Goal: Find specific page/section: Find specific page/section

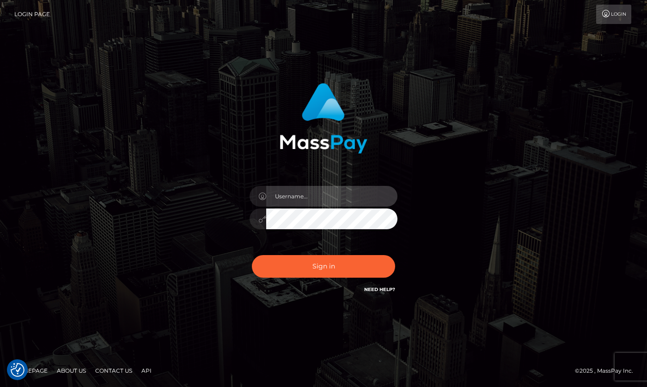
type input "hello.feetfinder"
click at [328, 186] on input "hello.feetfinder" at bounding box center [331, 196] width 131 height 21
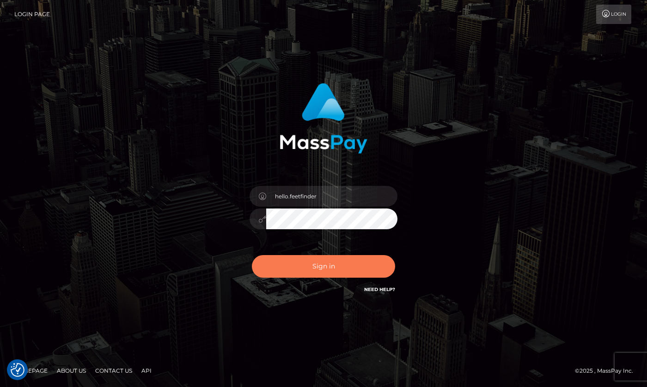
drag, startPoint x: 351, startPoint y: 261, endPoint x: 387, endPoint y: 230, distance: 47.1
click at [351, 260] on button "Sign in" at bounding box center [323, 266] width 143 height 23
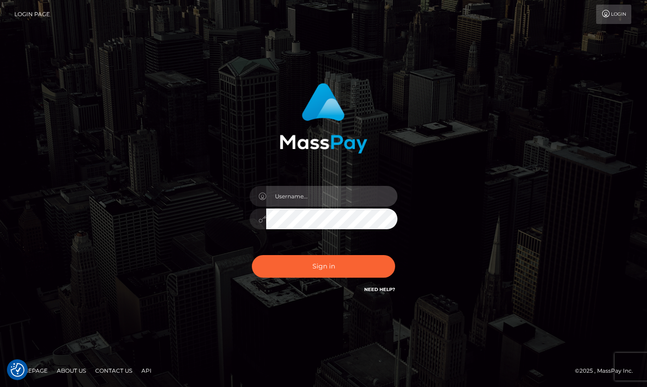
type input "hello.feetfinder"
click at [356, 195] on input "hello.feetfinder" at bounding box center [331, 196] width 131 height 21
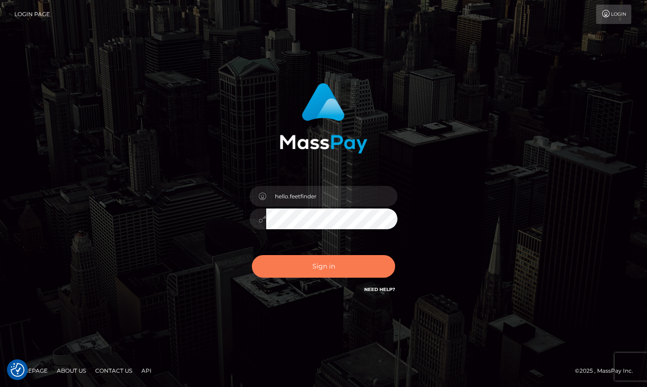
click at [352, 276] on button "Sign in" at bounding box center [323, 266] width 143 height 23
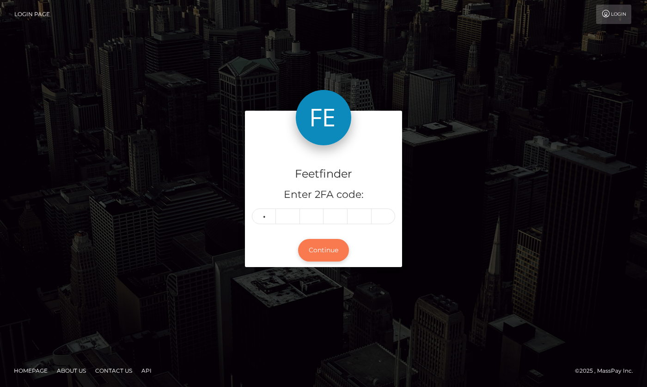
type input "5"
type input "2"
type input "8"
type input "6"
type input "8"
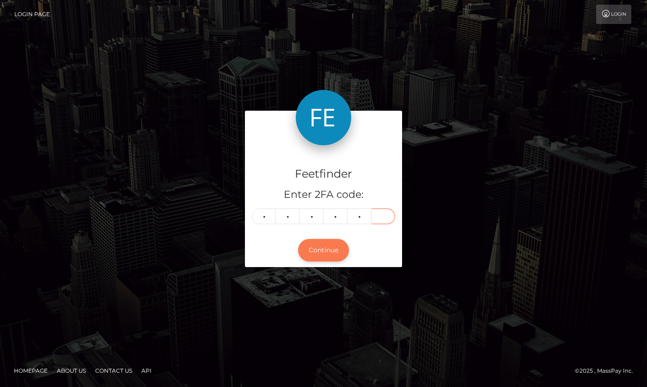
type input "1"
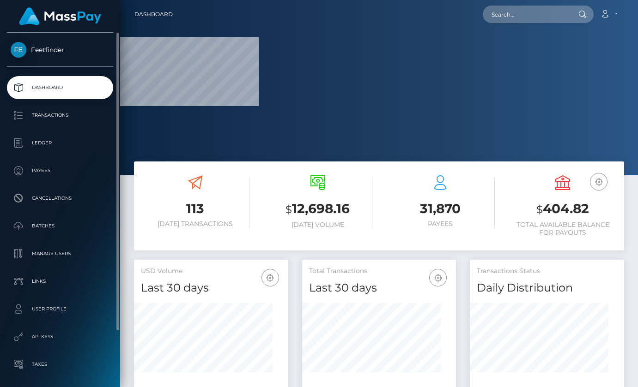
click at [42, 182] on ul "Dashboard Transactions Ledger Payees Cancellations Batches Links" at bounding box center [60, 240] width 120 height 328
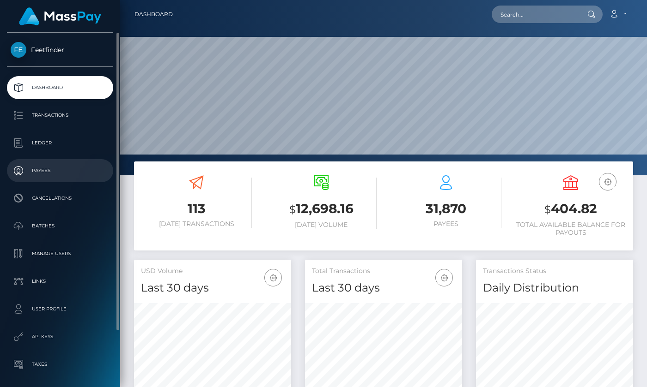
click at [43, 173] on p "Payees" at bounding box center [60, 171] width 99 height 14
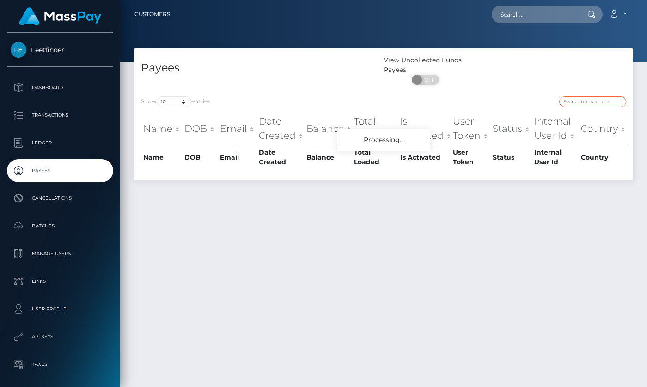
click at [592, 101] on input "search" at bounding box center [592, 102] width 67 height 11
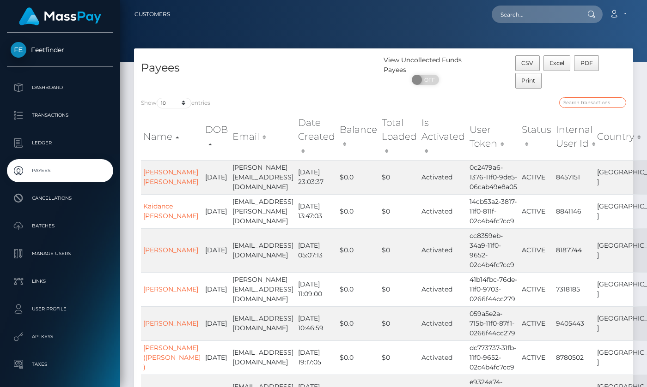
click at [573, 104] on input "search" at bounding box center [592, 102] width 67 height 11
paste input "cd432cee-890a-11f0-8023-0266f44cc279"
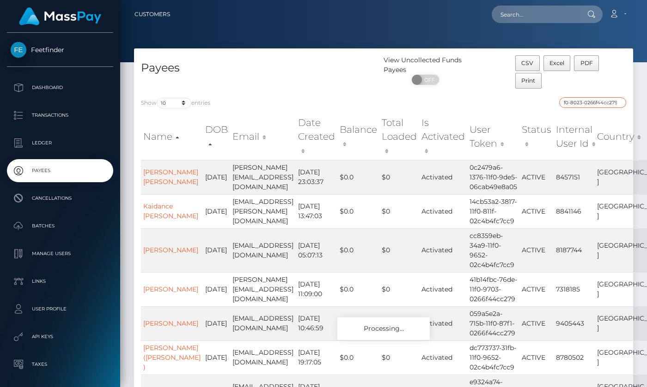
type input "cd432cee-890a-11f0-8023-0266f44cc279"
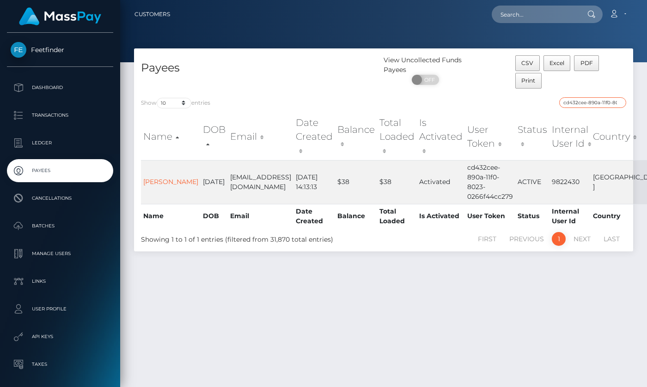
click at [579, 100] on input "cd432cee-890a-11f0-8023-0266f44cc279" at bounding box center [592, 102] width 67 height 11
click at [602, 99] on input "cd432cee-890a-11f0-8023-0266f44cc279" at bounding box center [592, 102] width 67 height 11
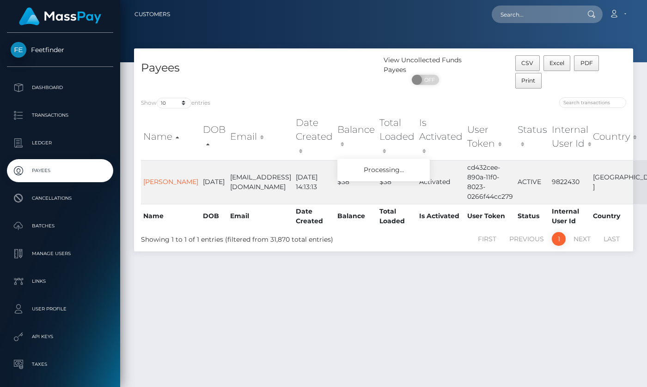
click at [478, 107] on div at bounding box center [508, 103] width 236 height 13
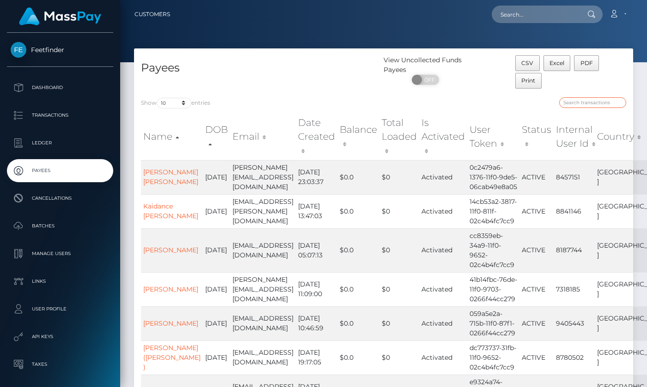
click at [586, 104] on input "search" at bounding box center [592, 102] width 67 height 11
paste input "fc3b2df1-76b3-11f0-9703-0266f44cc279"
type input "fc3b2df1-76b3-11f0-9703-0266f44cc279"
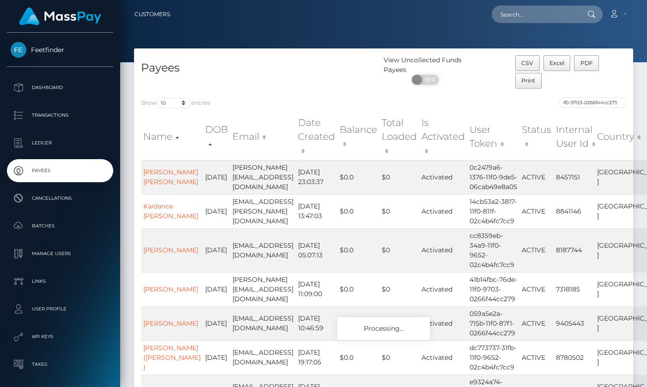
scroll to position [0, 0]
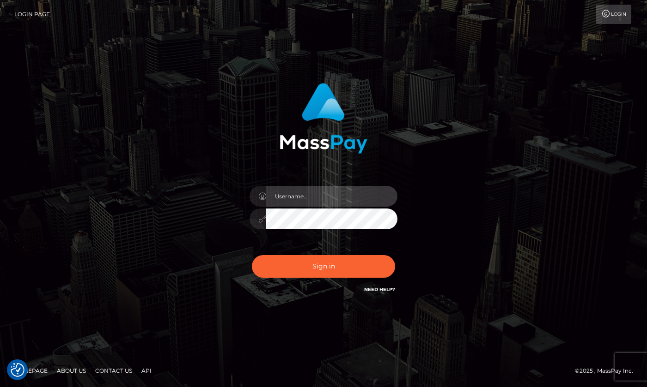
type input "hello.feetfinder"
click at [351, 199] on input "hello.feetfinder" at bounding box center [331, 196] width 131 height 21
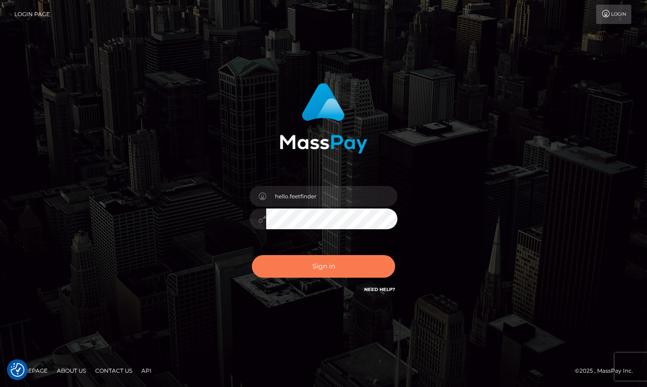
click at [339, 262] on button "Sign in" at bounding box center [323, 266] width 143 height 23
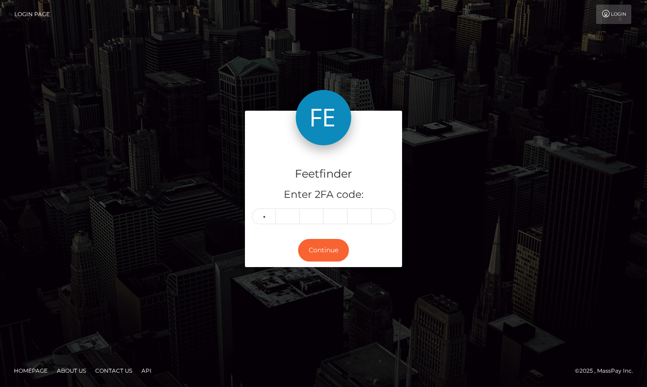
type input "9"
type input "6"
type input "9"
type input "6"
type input "0"
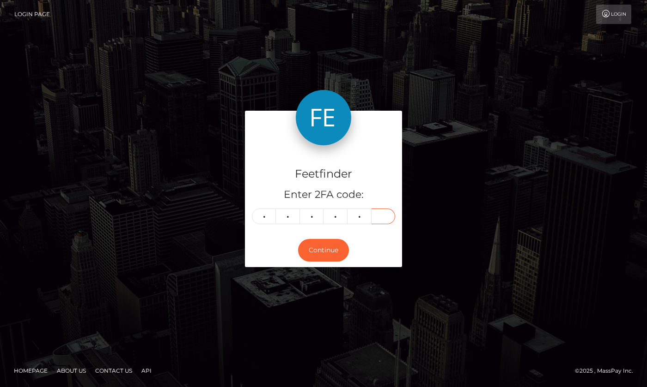
type input "4"
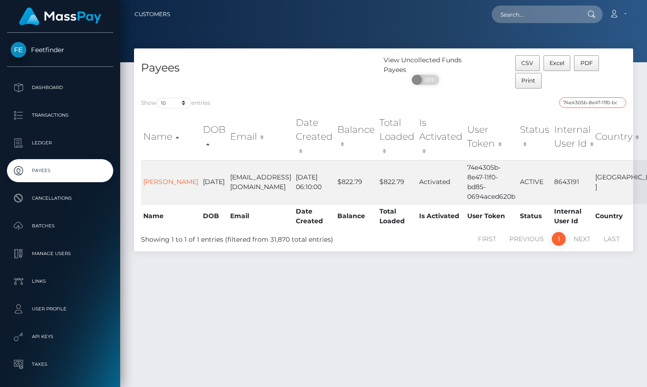
click at [592, 99] on input "74e4305b-8e47-11f0-bd85-0694aced620b" at bounding box center [592, 102] width 67 height 11
click at [579, 102] on input "74e4305b-8e47-11f0-bd85-0694aced620b" at bounding box center [592, 102] width 67 height 11
paste input "4c9c4063-67b7-11f0-a026-06178c1a380f"
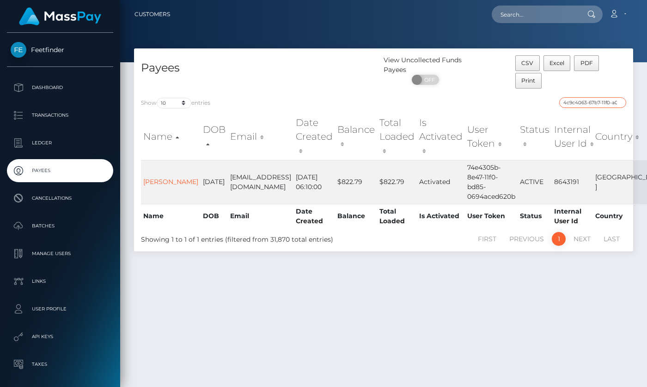
scroll to position [0, 40]
type input "4c9c4063-67b7-11f0-a026-06178c1a380f"
